Goal: Task Accomplishment & Management: Manage account settings

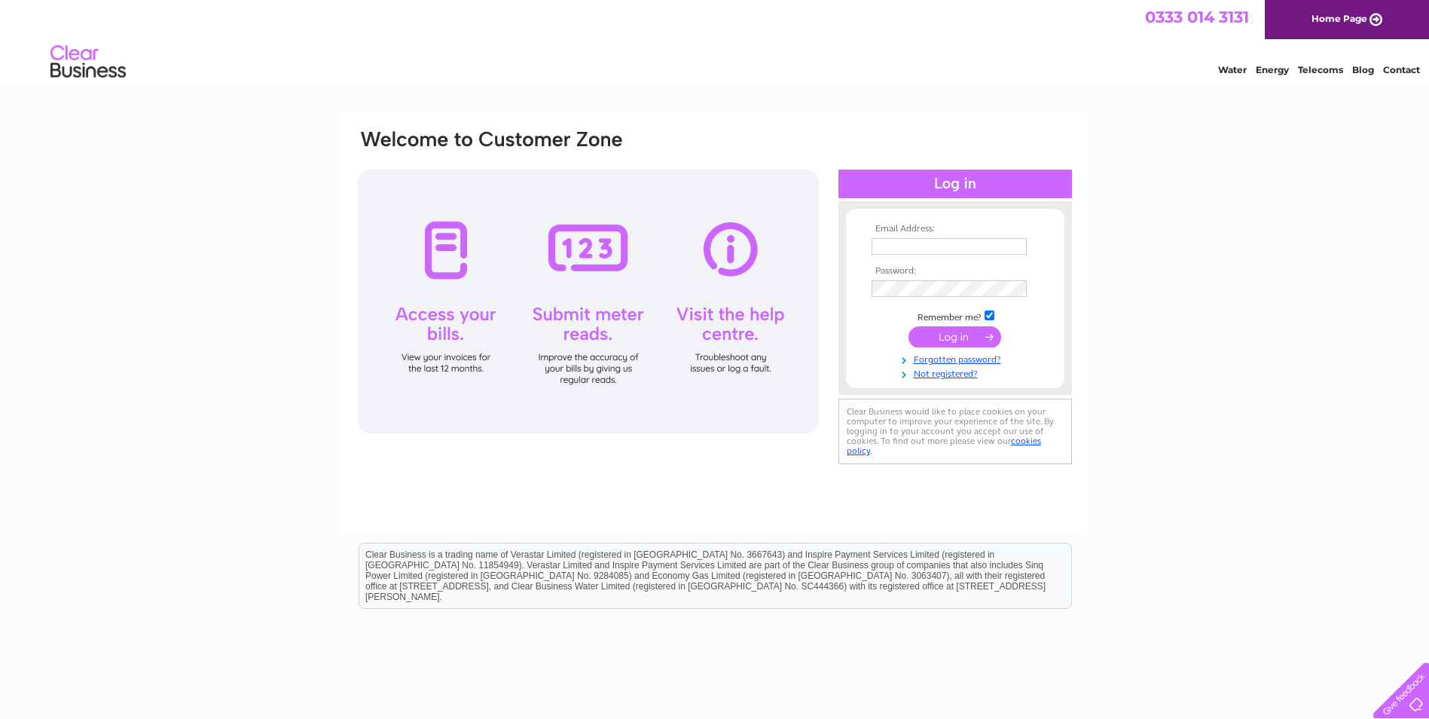
type input "[PERSON_NAME][EMAIL_ADDRESS][DOMAIN_NAME]"
click at [946, 340] on input "submit" at bounding box center [955, 336] width 93 height 21
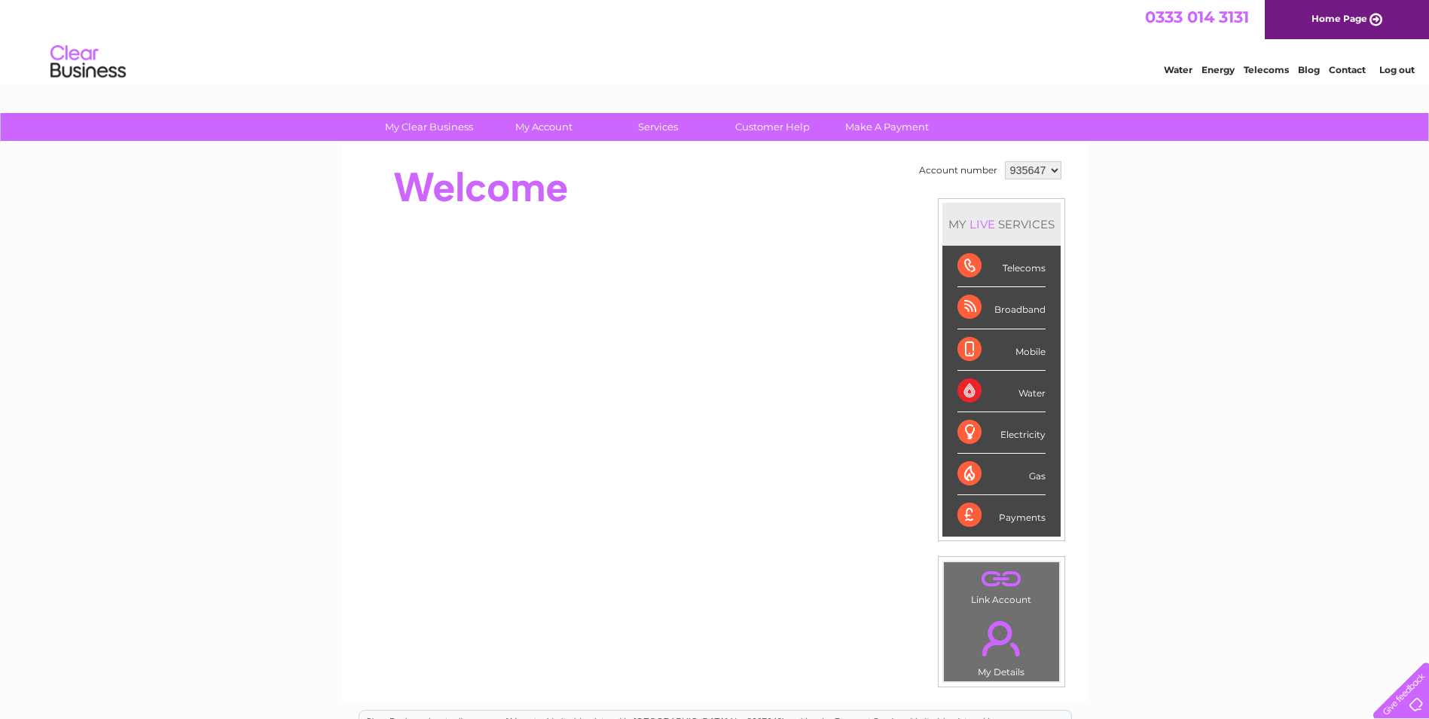
click at [1002, 435] on div "Electricity" at bounding box center [1002, 432] width 88 height 41
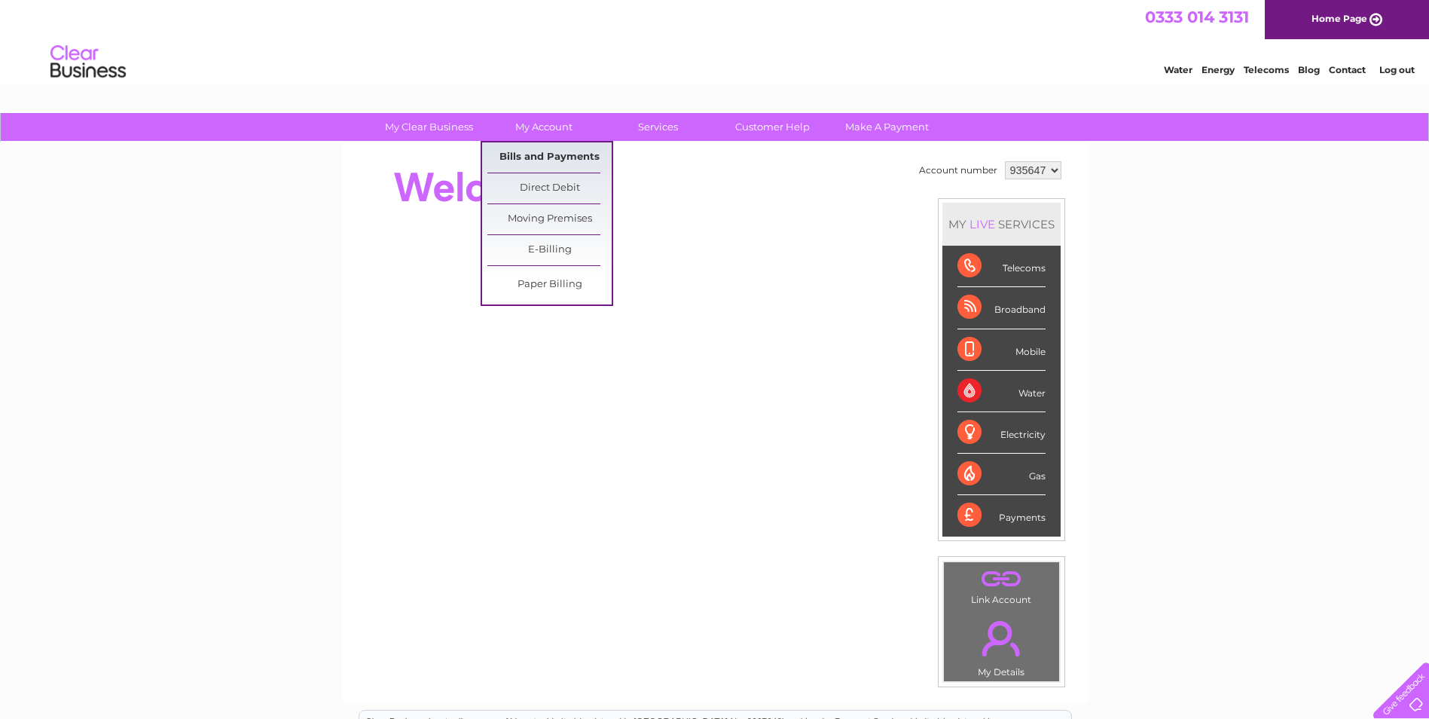
click at [558, 157] on link "Bills and Payments" at bounding box center [550, 157] width 124 height 30
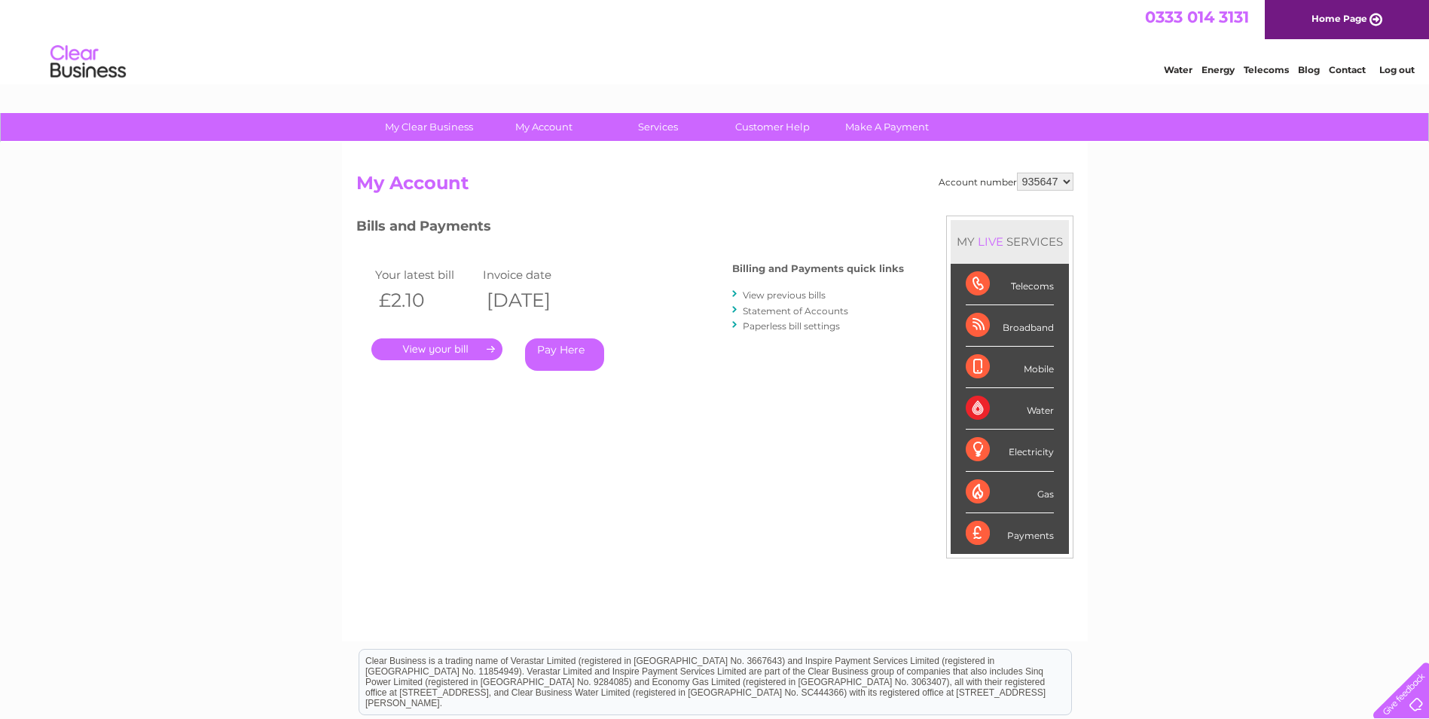
click at [818, 297] on link "View previous bills" at bounding box center [784, 294] width 83 height 11
